Goal: Find contact information: Find contact information

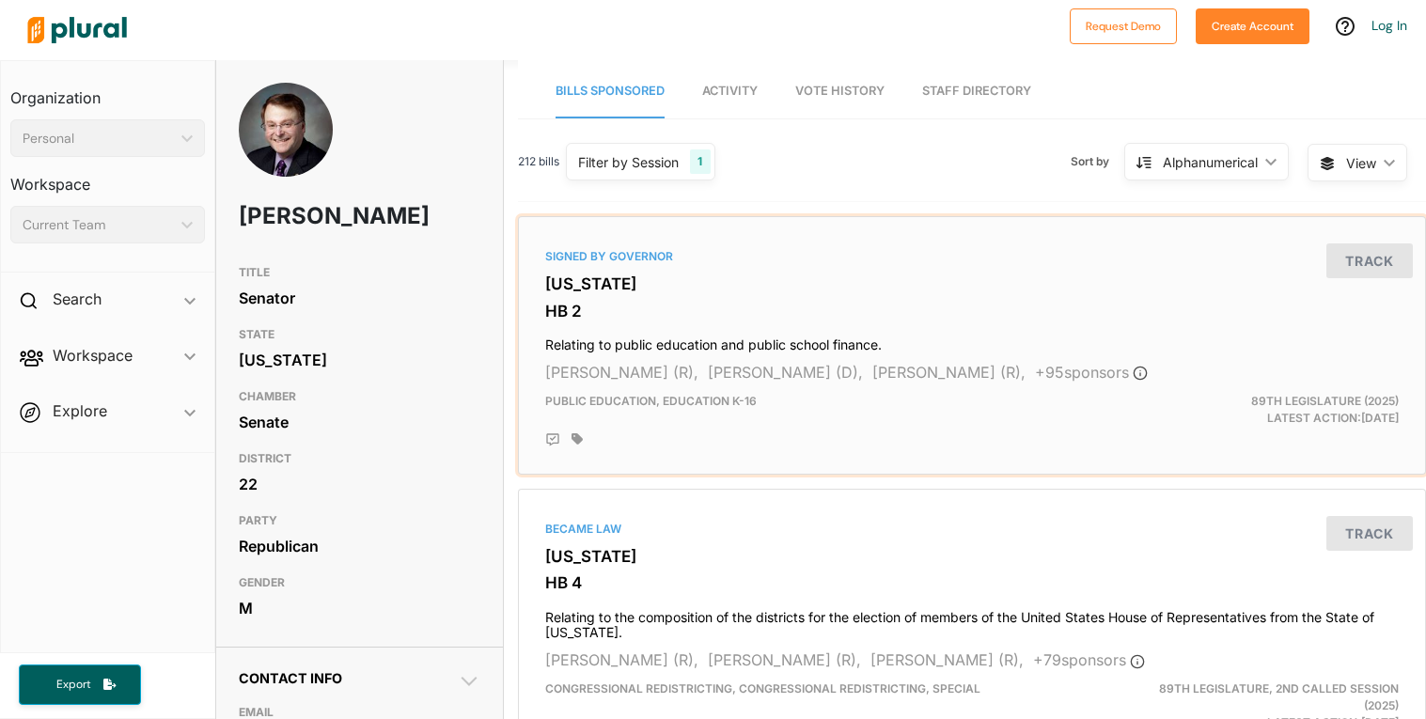
click at [580, 266] on div "Signed by Governor Texas HB 2 Relating to public education and public school fi…" at bounding box center [971, 346] width 891 height 242
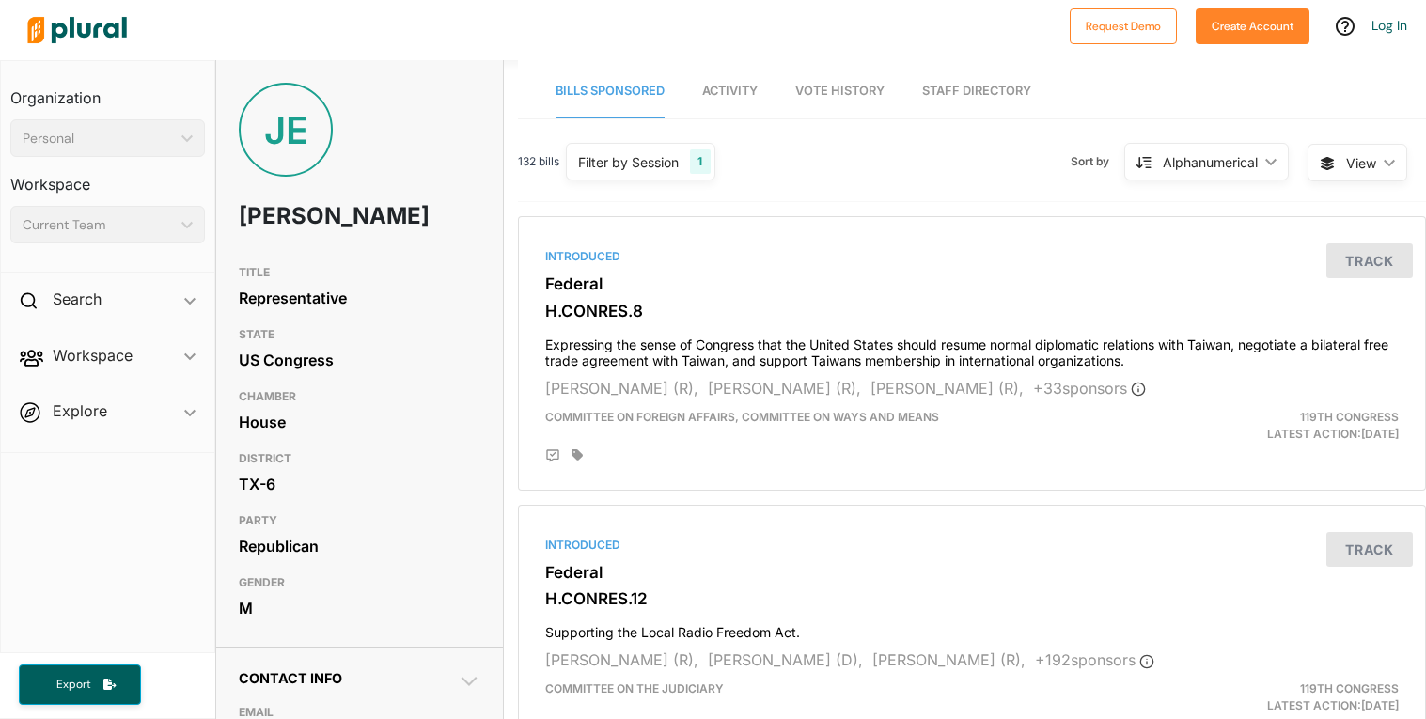
scroll to position [0, 1]
click at [747, 86] on span "Activity" at bounding box center [728, 91] width 55 height 14
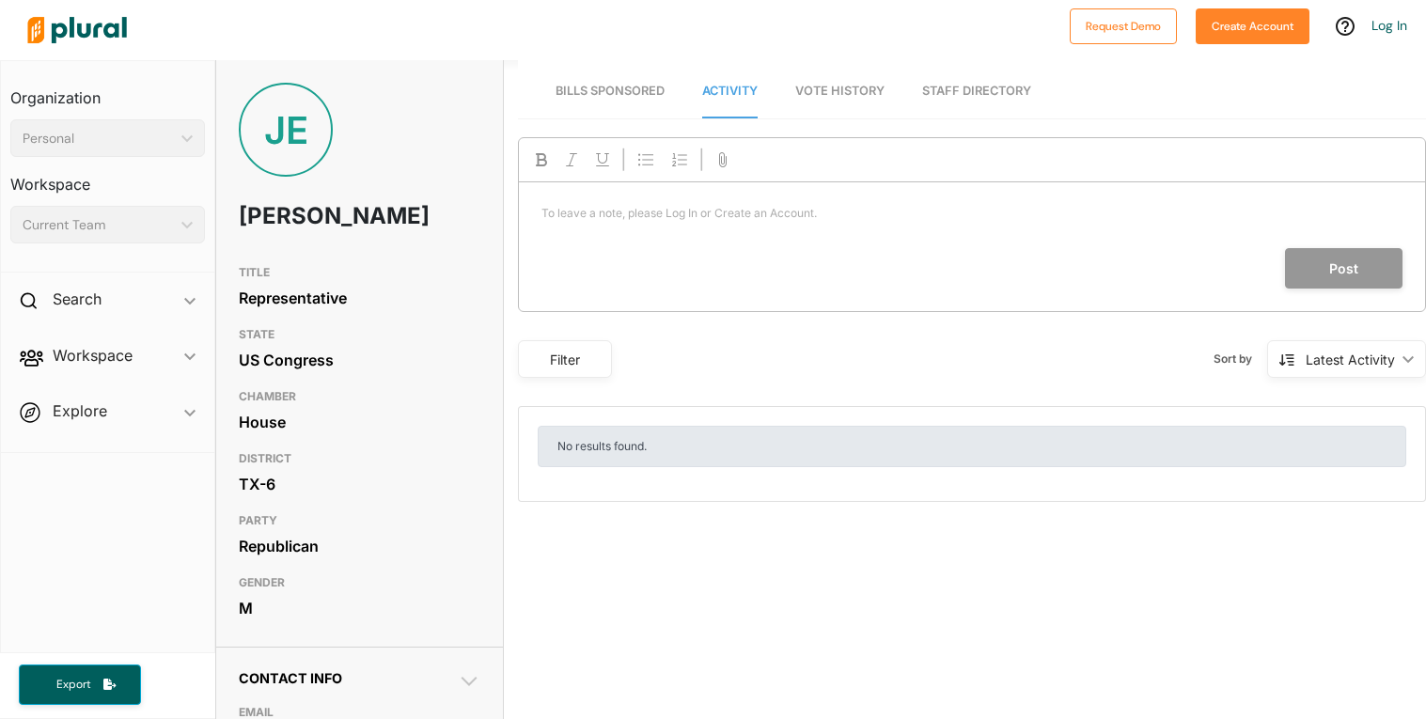
click at [843, 84] on span "Vote History" at bounding box center [839, 91] width 89 height 14
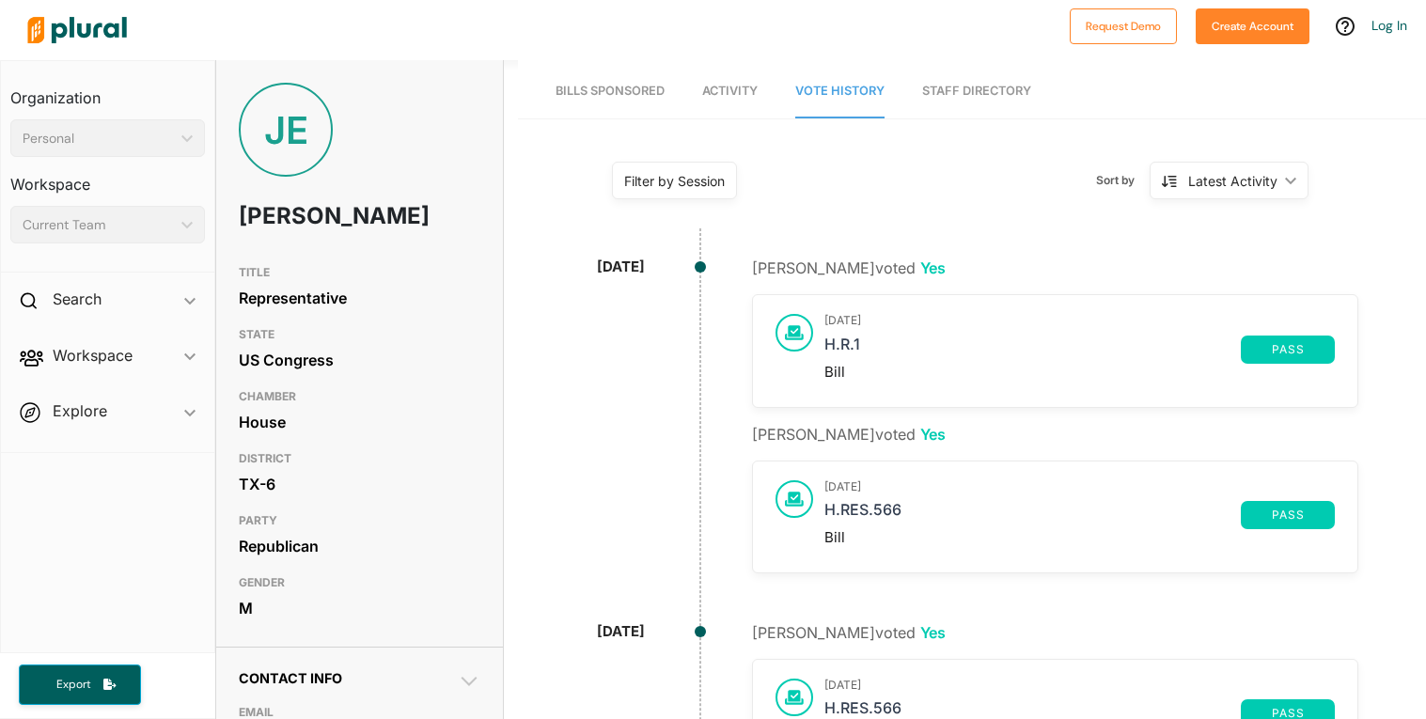
click at [639, 68] on link "Bills Sponsored" at bounding box center [609, 92] width 109 height 54
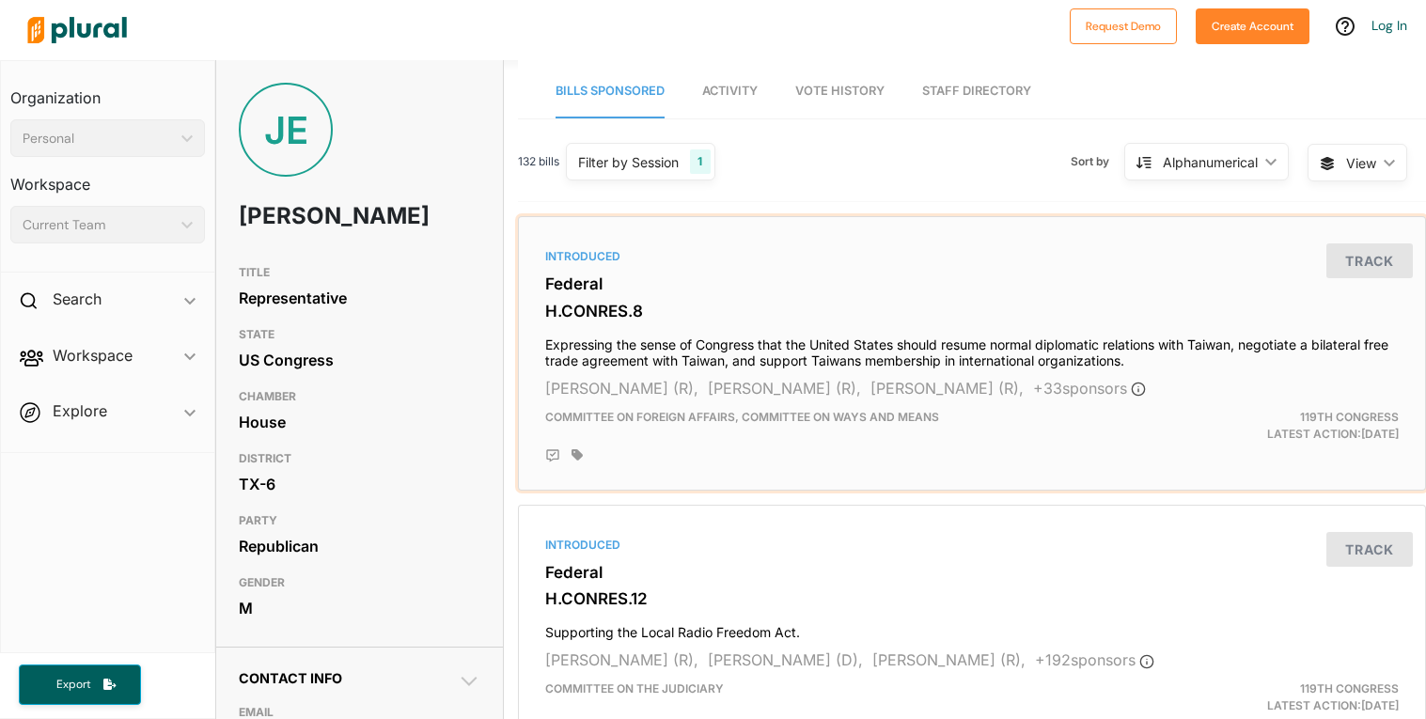
click at [688, 309] on h3 "H.CONRES.8" at bounding box center [971, 311] width 853 height 19
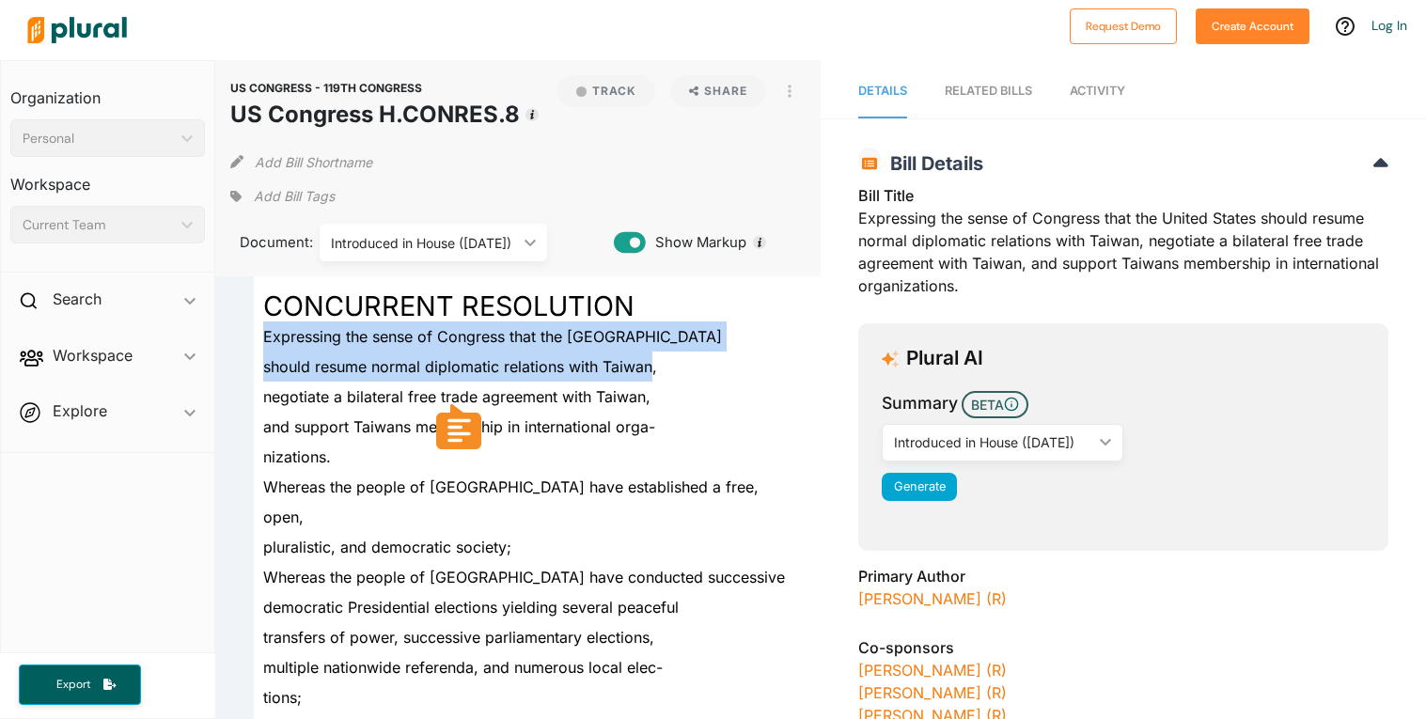
drag, startPoint x: 265, startPoint y: 333, endPoint x: 650, endPoint y: 363, distance: 386.5
copy div "Expressing the sense of Congress that the United States should resume normal di…"
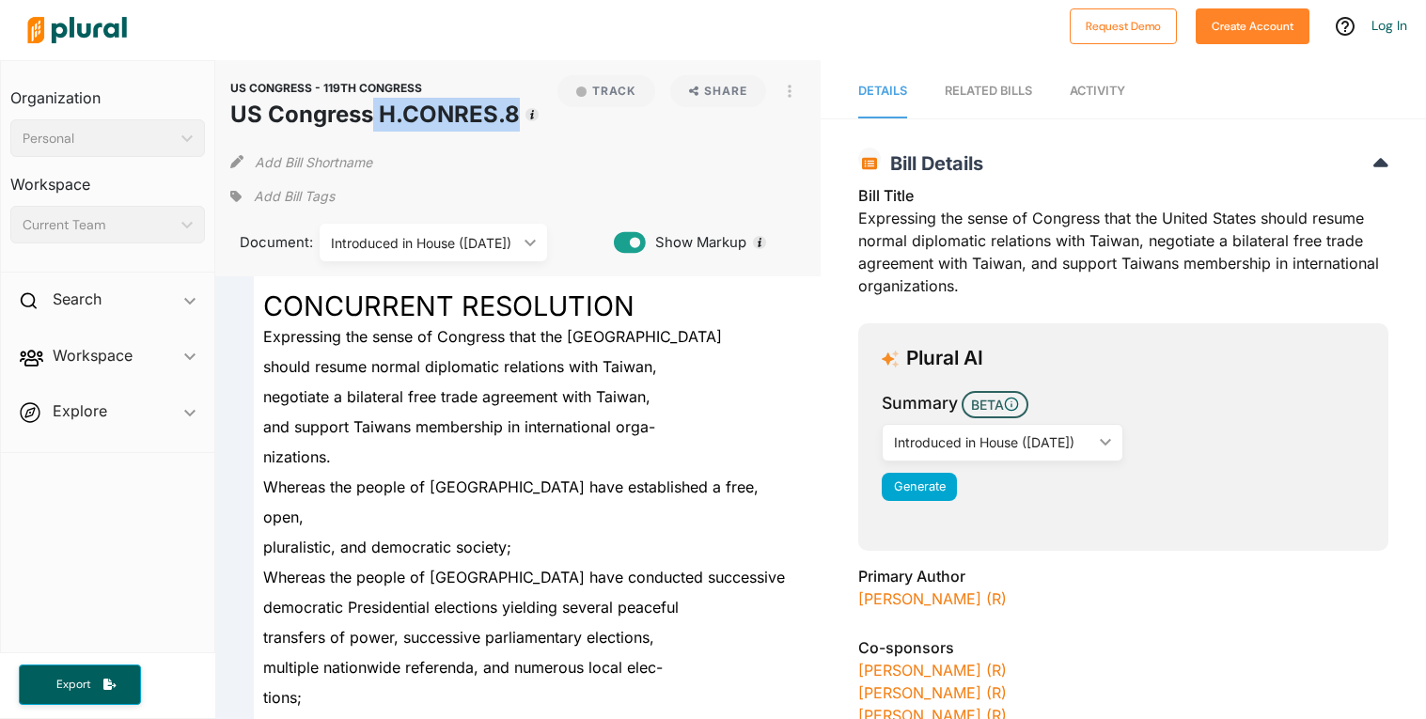
drag, startPoint x: 373, startPoint y: 115, endPoint x: 515, endPoint y: 117, distance: 141.9
click at [515, 117] on h1 "US Congress H.CONRES.8" at bounding box center [374, 115] width 289 height 34
copy h1 "H.CONRES.8"
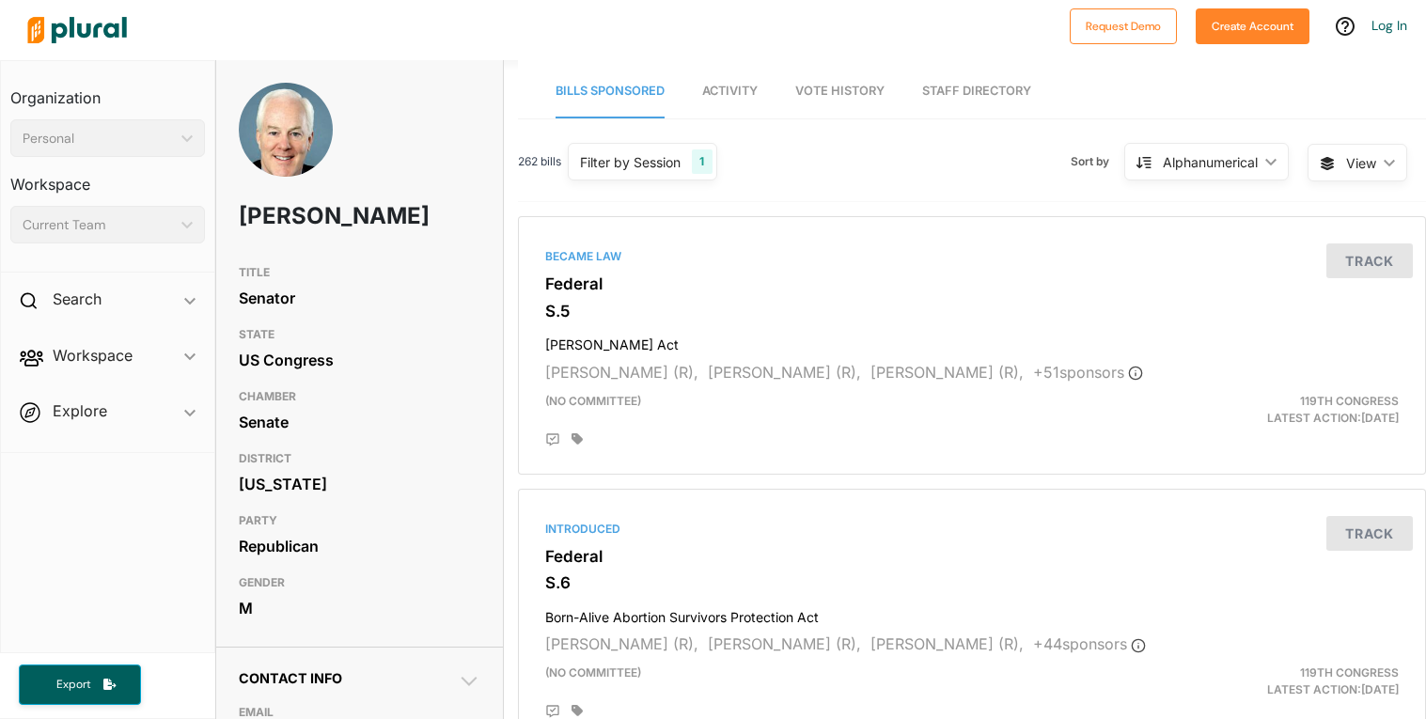
click at [314, 221] on h1 "John Cornyn" at bounding box center [311, 216] width 145 height 56
copy h1 "John Cornyn"
click at [583, 270] on div "Became Law Federal S.5 Laken Riley Act Katie Britt (R), Jim Risch (R), James La…" at bounding box center [971, 346] width 891 height 242
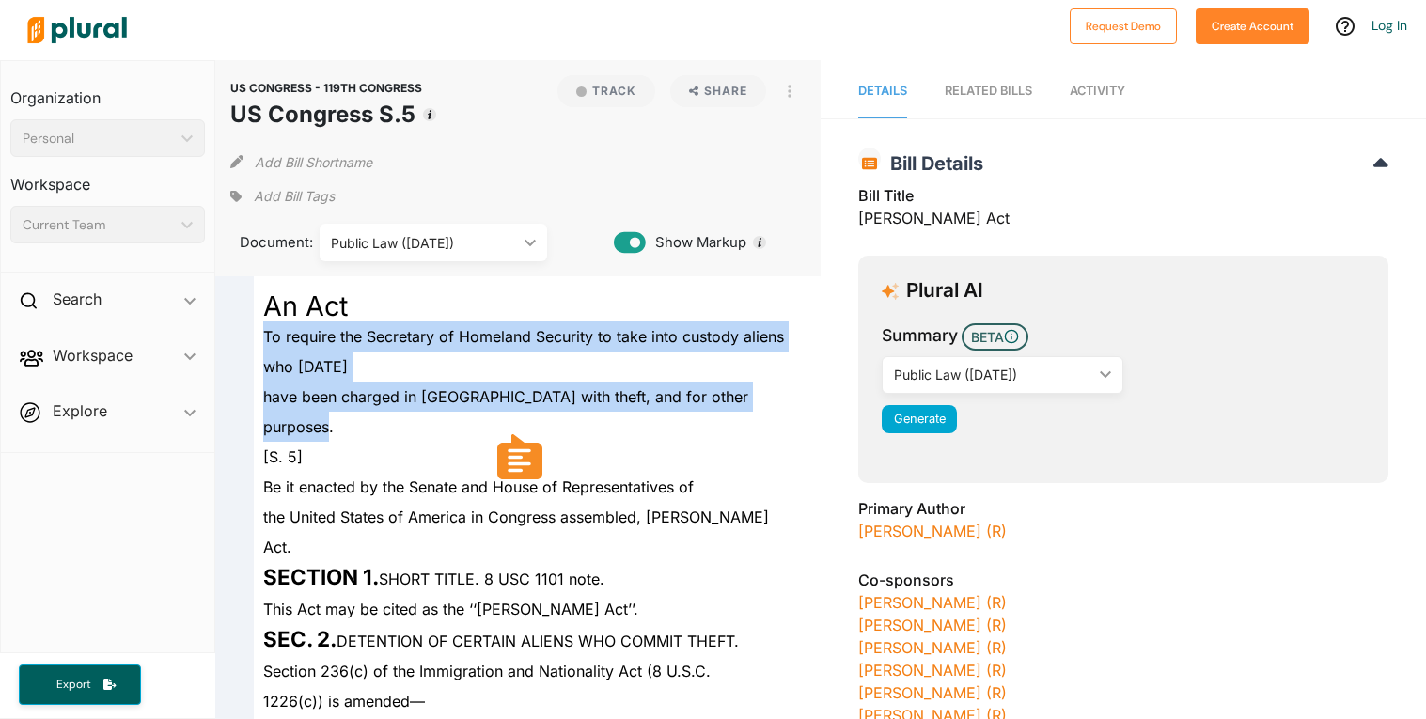
drag, startPoint x: 261, startPoint y: 340, endPoint x: 783, endPoint y: 399, distance: 524.9
copy div "To require the Secretary of Homeland Security to take into custody aliens who J…"
click at [748, 399] on span "have been charged in the United States with theft, and for other purposes." at bounding box center [505, 411] width 485 height 49
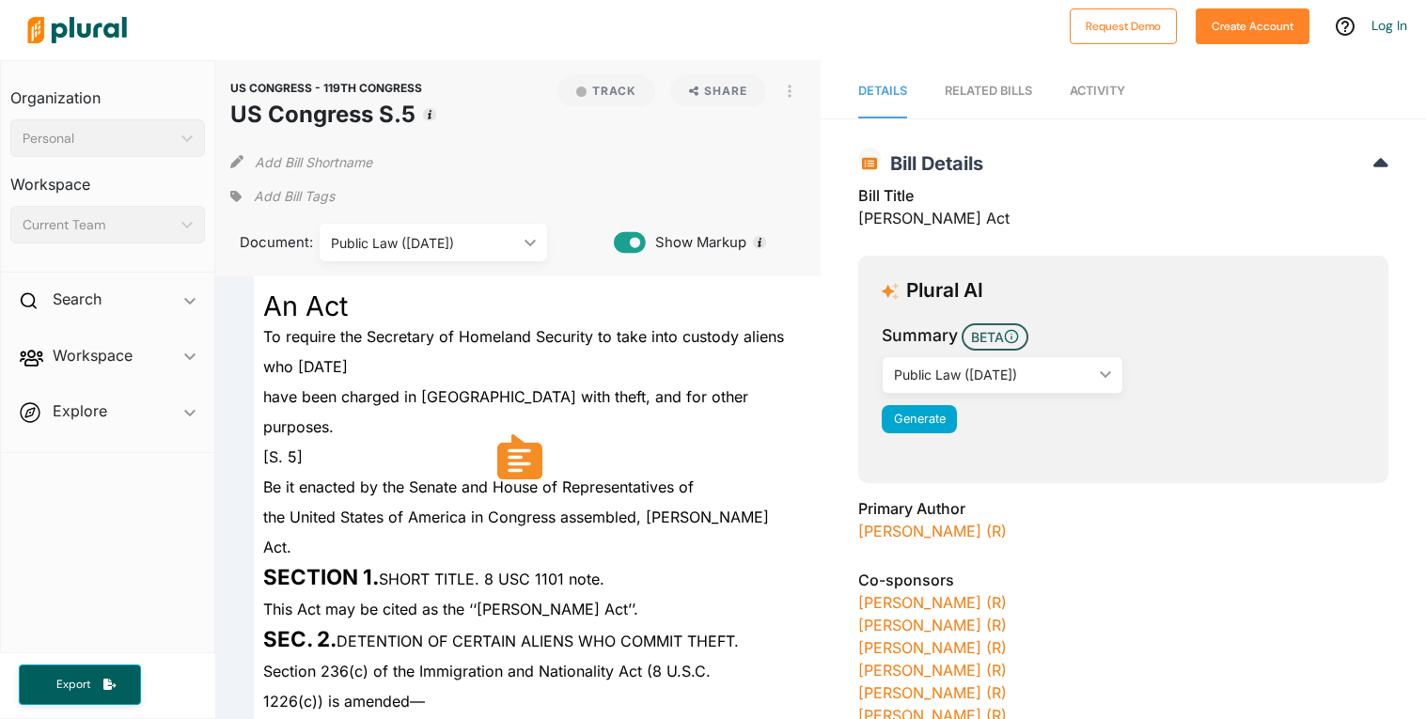
click at [361, 115] on h1 "US Congress S.5" at bounding box center [326, 115] width 192 height 34
copy div "US Congress S.5 Track"
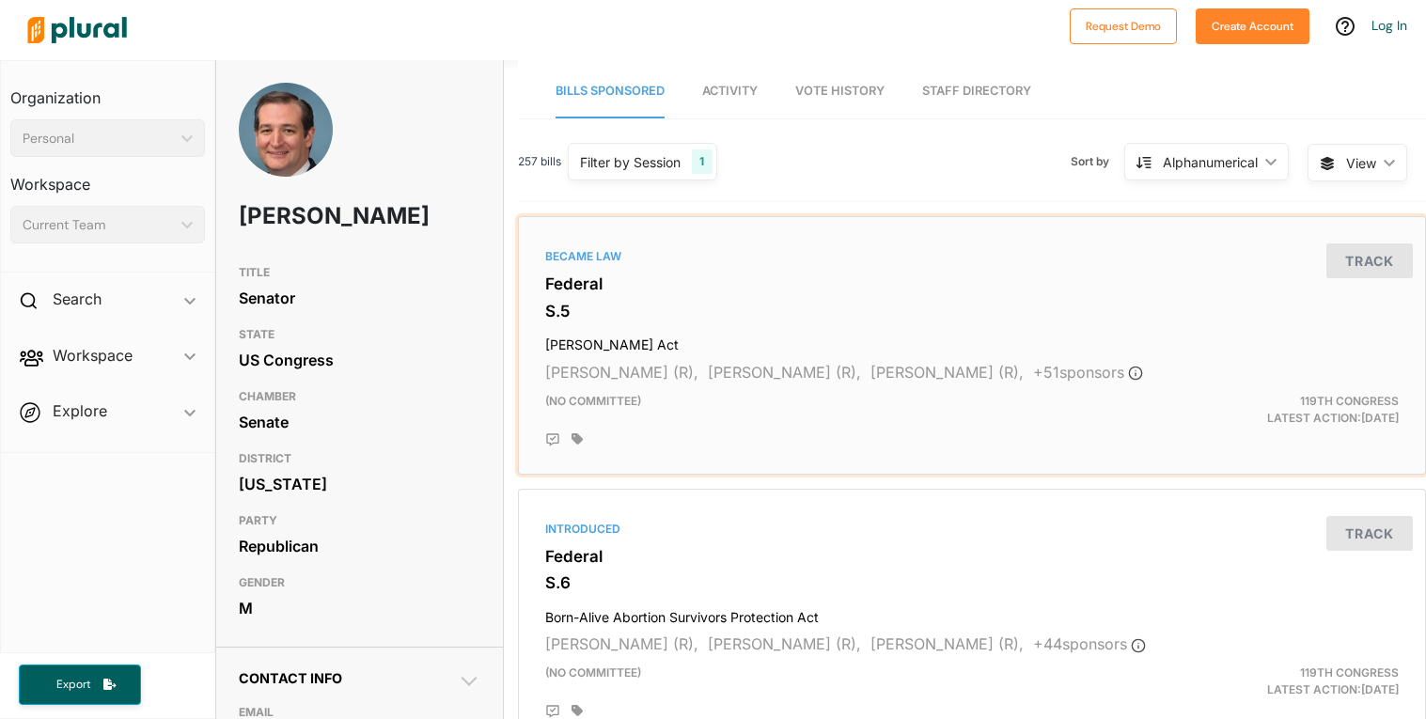
click at [610, 306] on h3 "S.5" at bounding box center [971, 311] width 853 height 19
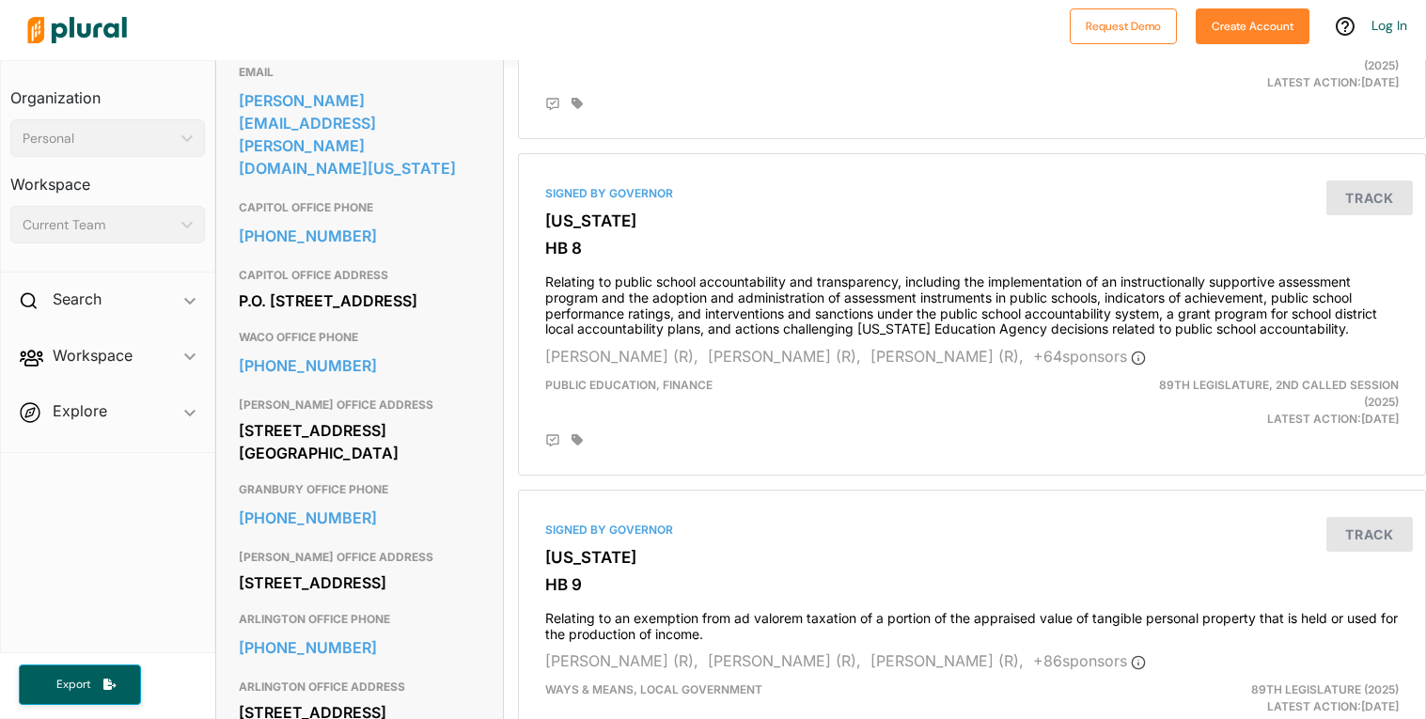
scroll to position [645, 0]
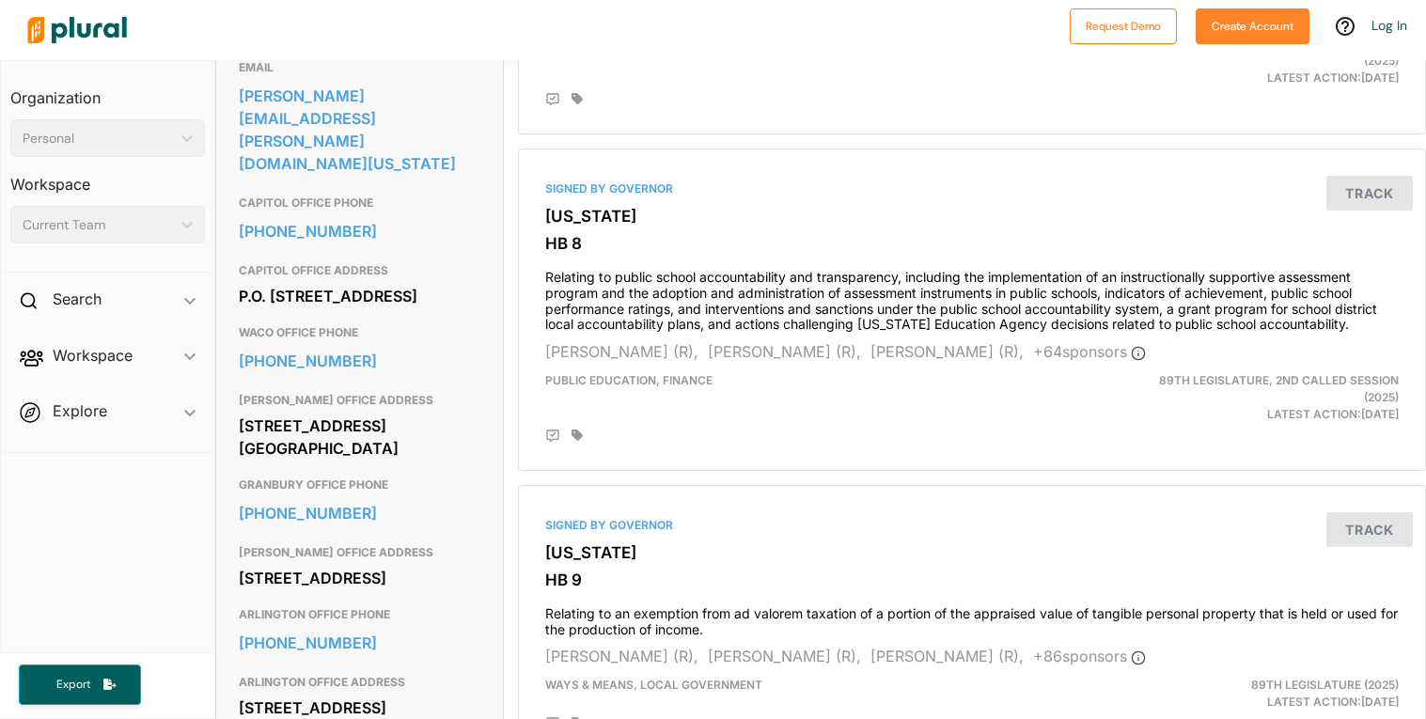
click at [367, 441] on div "[STREET_ADDRESS] [GEOGRAPHIC_DATA]" at bounding box center [360, 437] width 242 height 51
drag, startPoint x: 372, startPoint y: 289, endPoint x: 239, endPoint y: 260, distance: 136.4
click at [239, 282] on div "P.O. [STREET_ADDRESS]" at bounding box center [360, 296] width 242 height 28
copy div "P.O. [STREET_ADDRESS]"
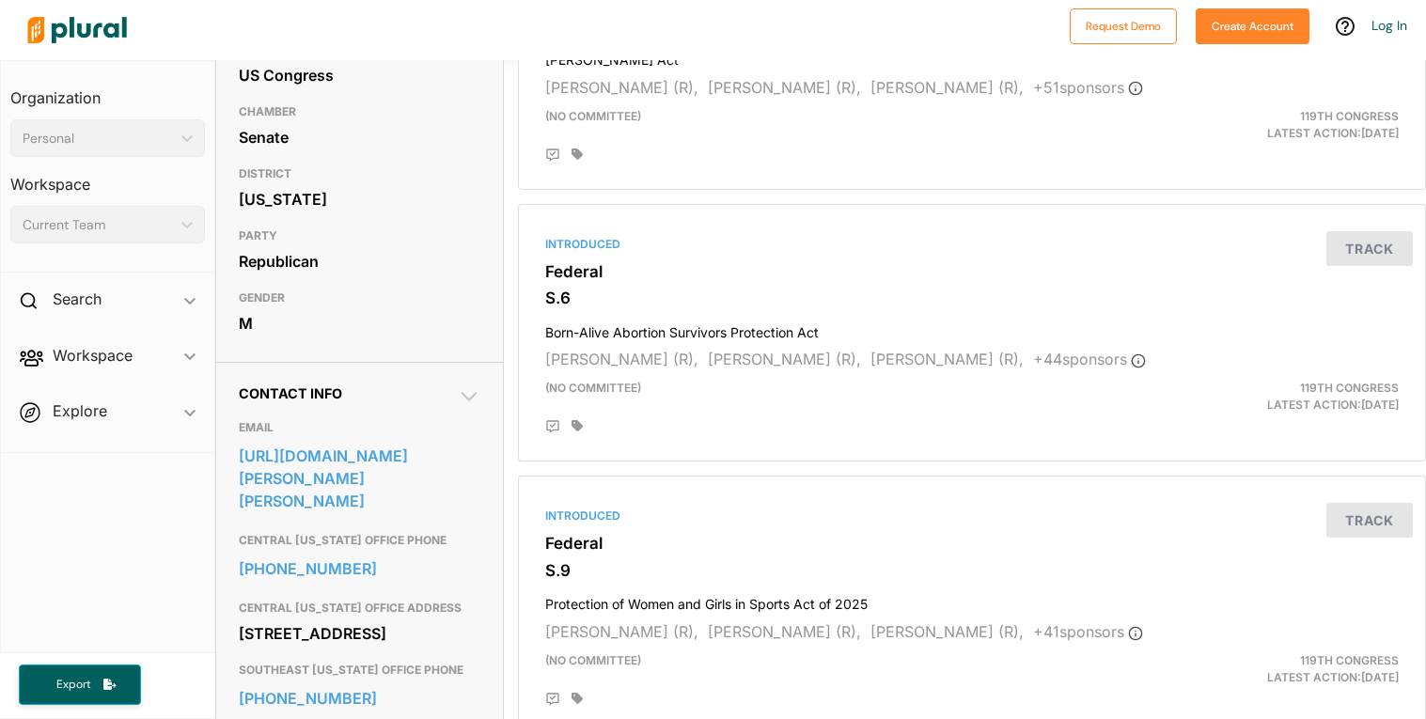
scroll to position [286, 0]
drag, startPoint x: 377, startPoint y: 637, endPoint x: 229, endPoint y: 606, distance: 150.8
copy div "[STREET_ADDRESS]"
